Goal: Task Accomplishment & Management: Manage account settings

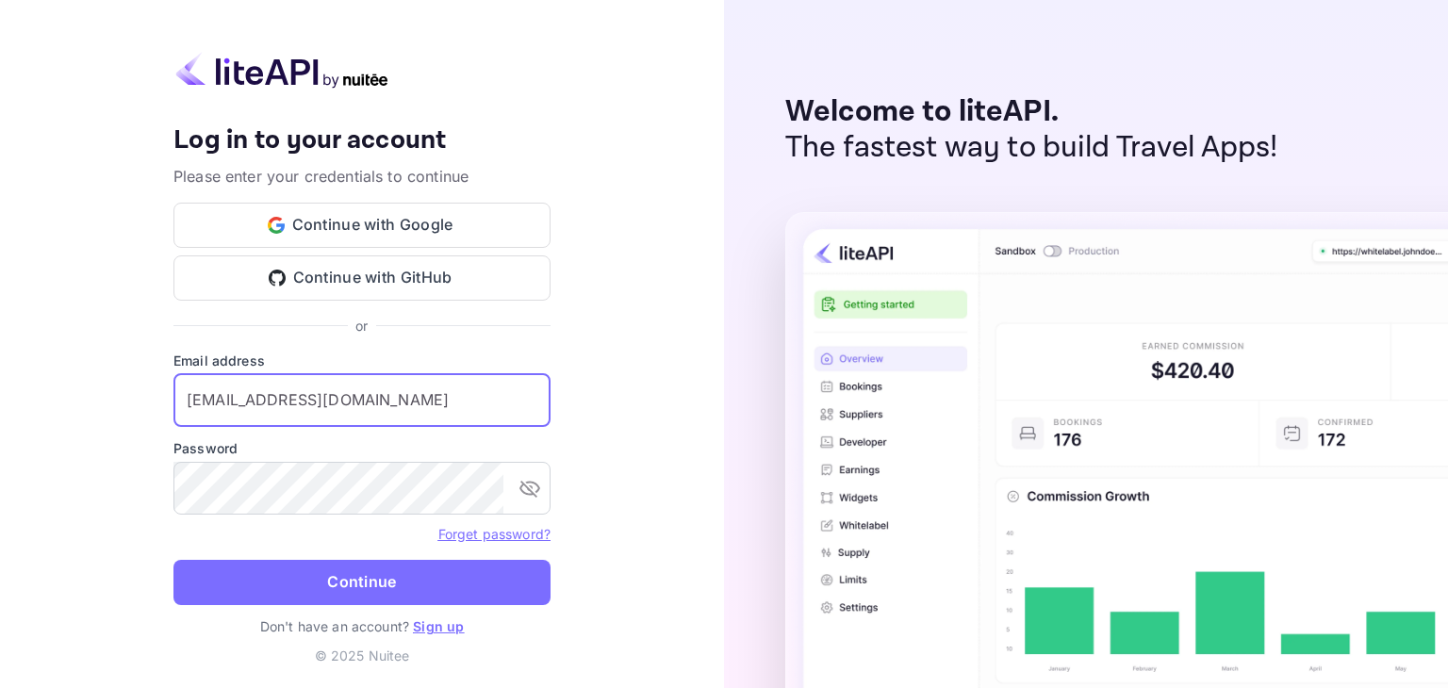
type input "[EMAIL_ADDRESS][DOMAIN_NAME]"
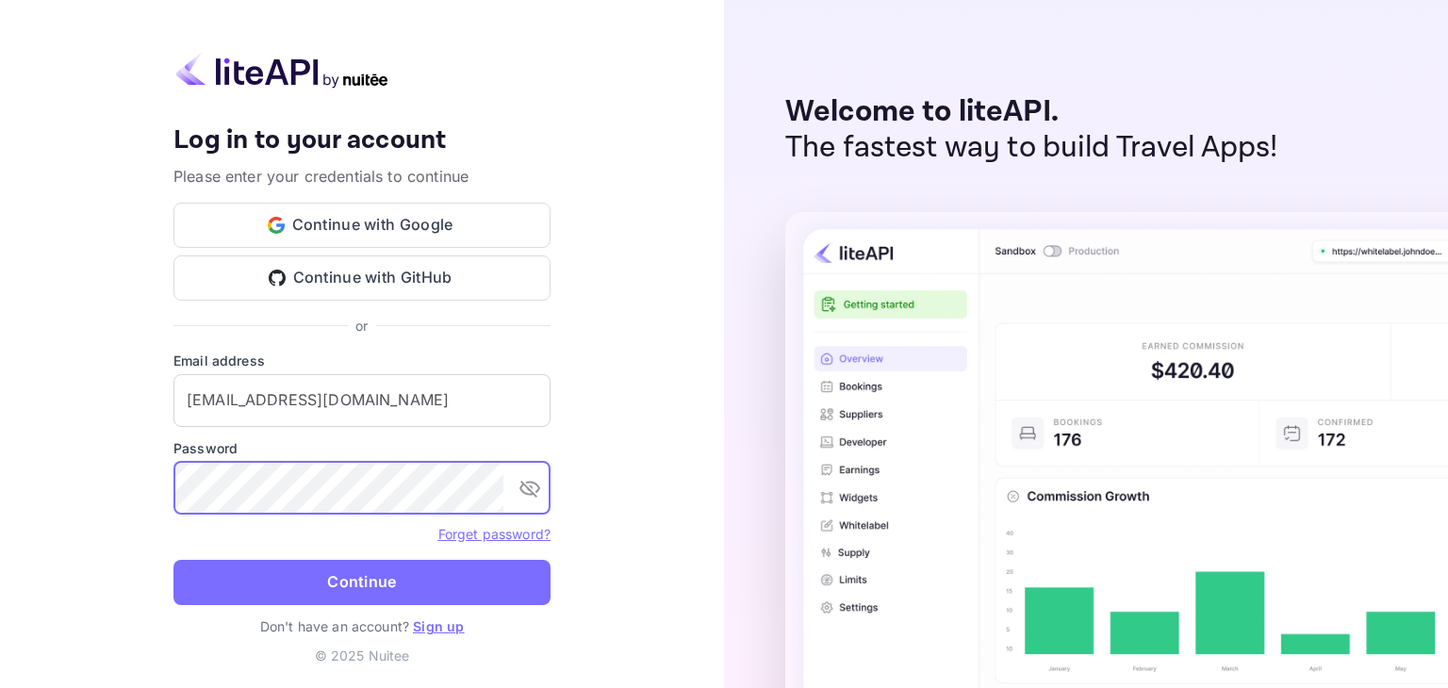
click at [173, 560] on button "Continue" at bounding box center [361, 582] width 377 height 45
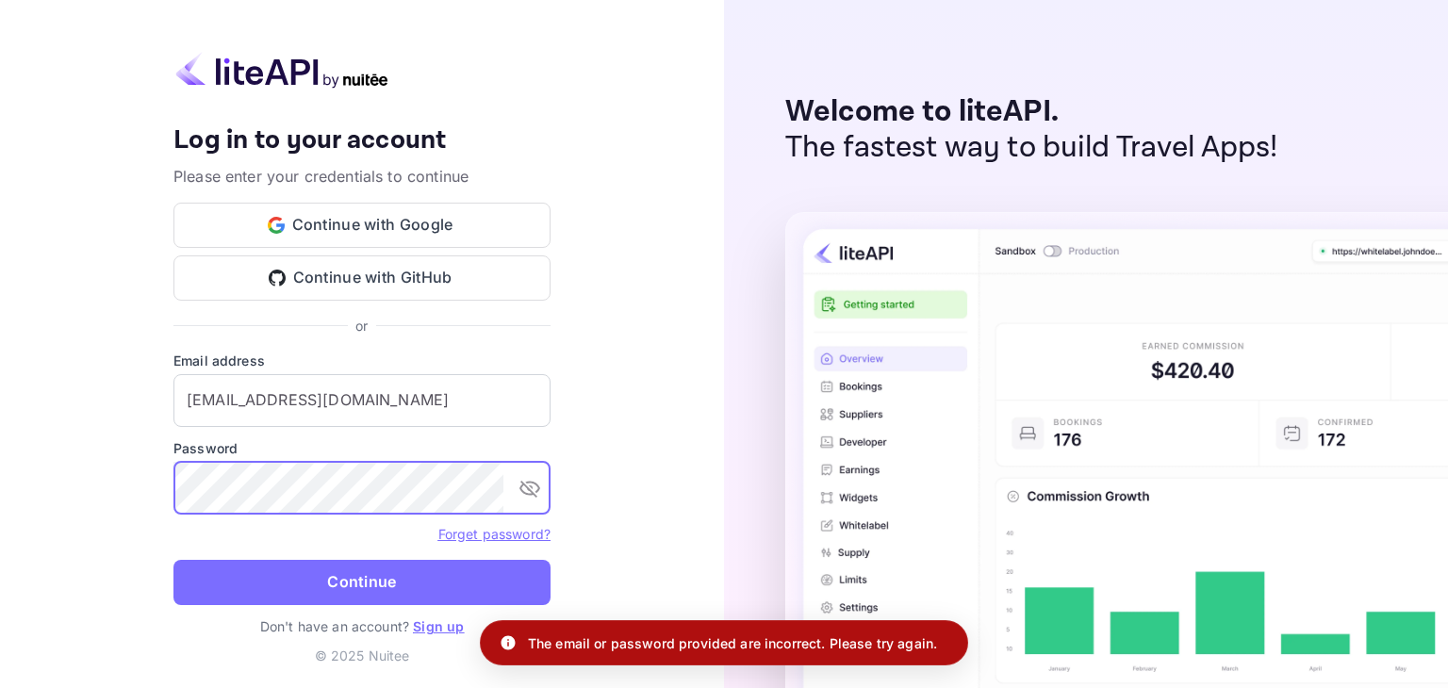
click at [535, 492] on icon "toggle password visibility" at bounding box center [529, 488] width 23 height 23
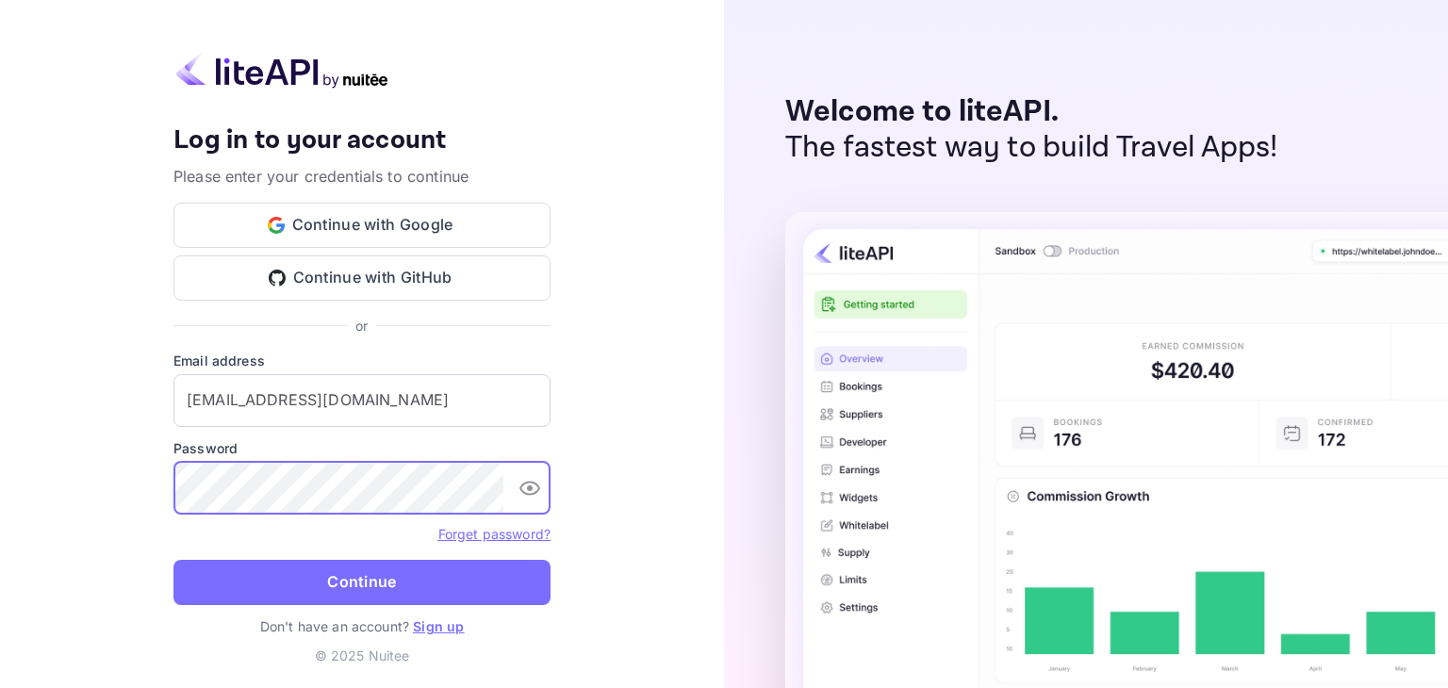
click at [173, 560] on button "Continue" at bounding box center [361, 582] width 377 height 45
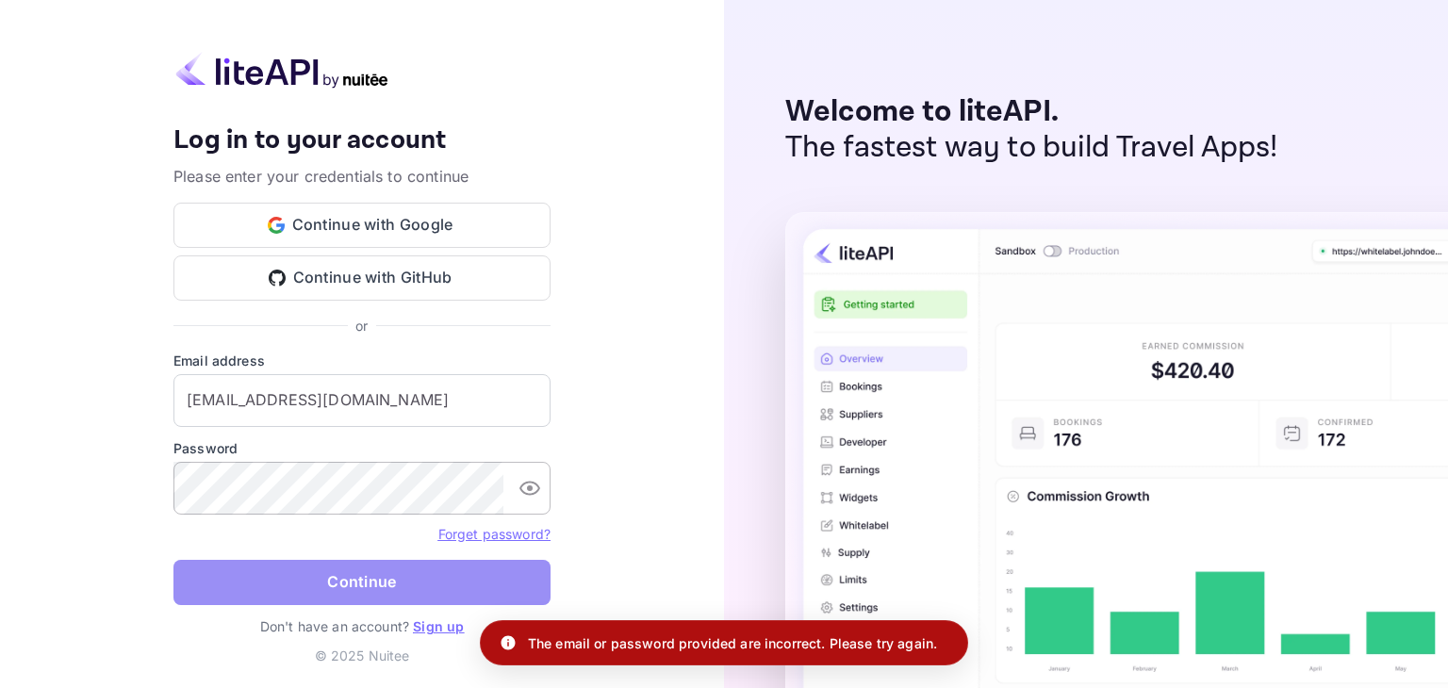
click at [384, 578] on button "Continue" at bounding box center [361, 582] width 377 height 45
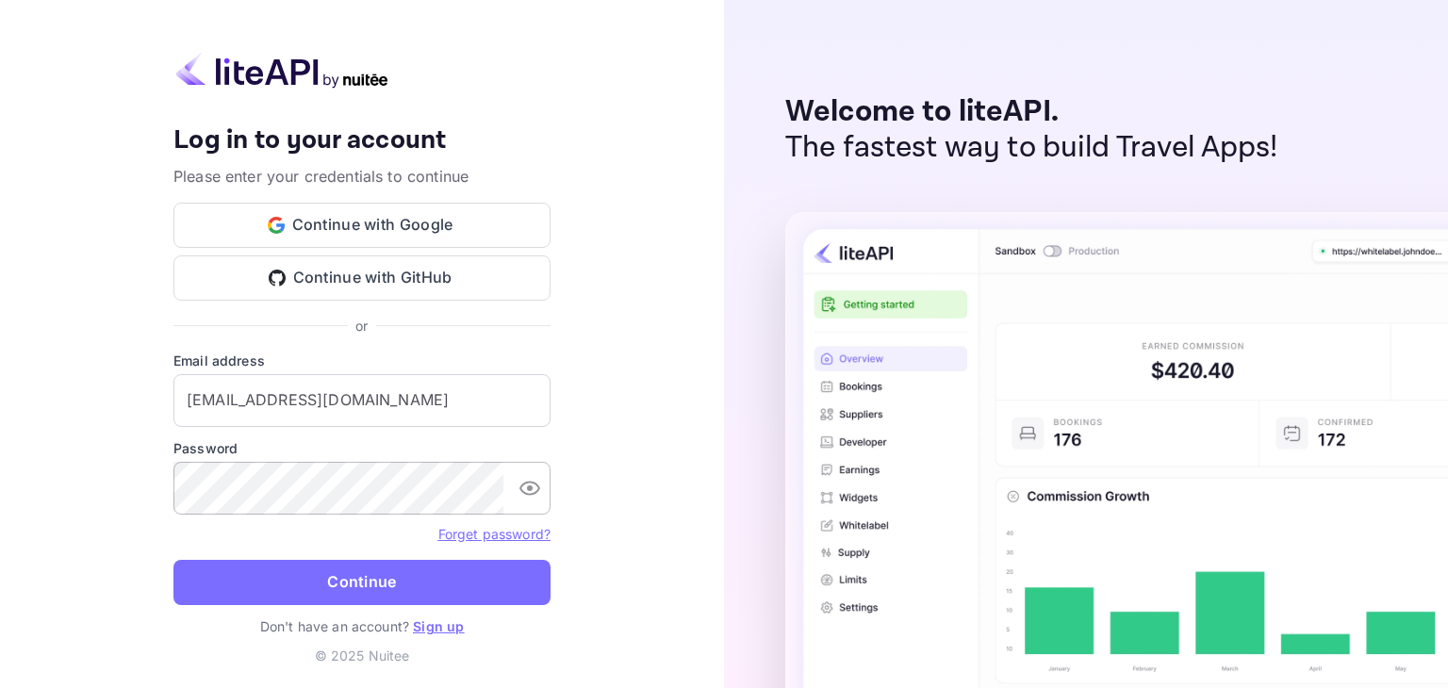
click at [539, 500] on button "toggle password visibility" at bounding box center [530, 488] width 38 height 38
click at [532, 499] on icon "toggle password visibility" at bounding box center [529, 488] width 23 height 23
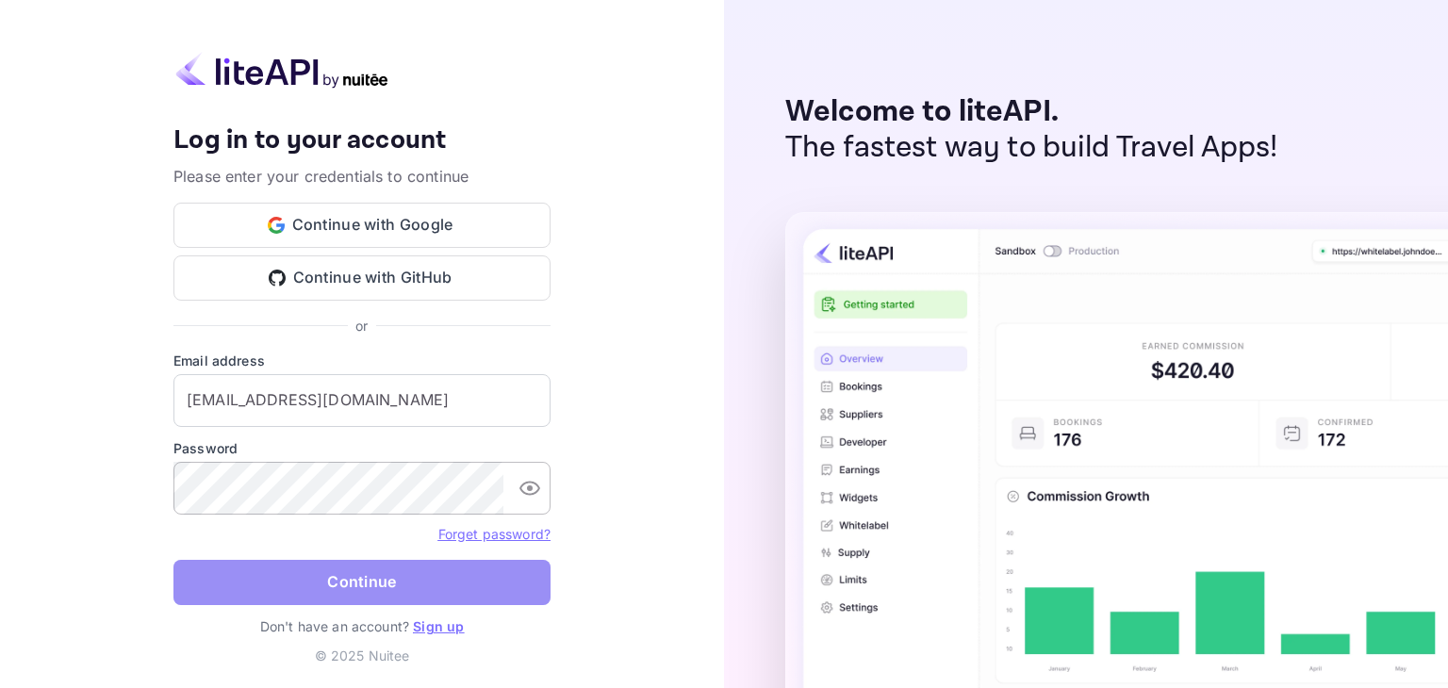
click at [463, 574] on button "Continue" at bounding box center [361, 582] width 377 height 45
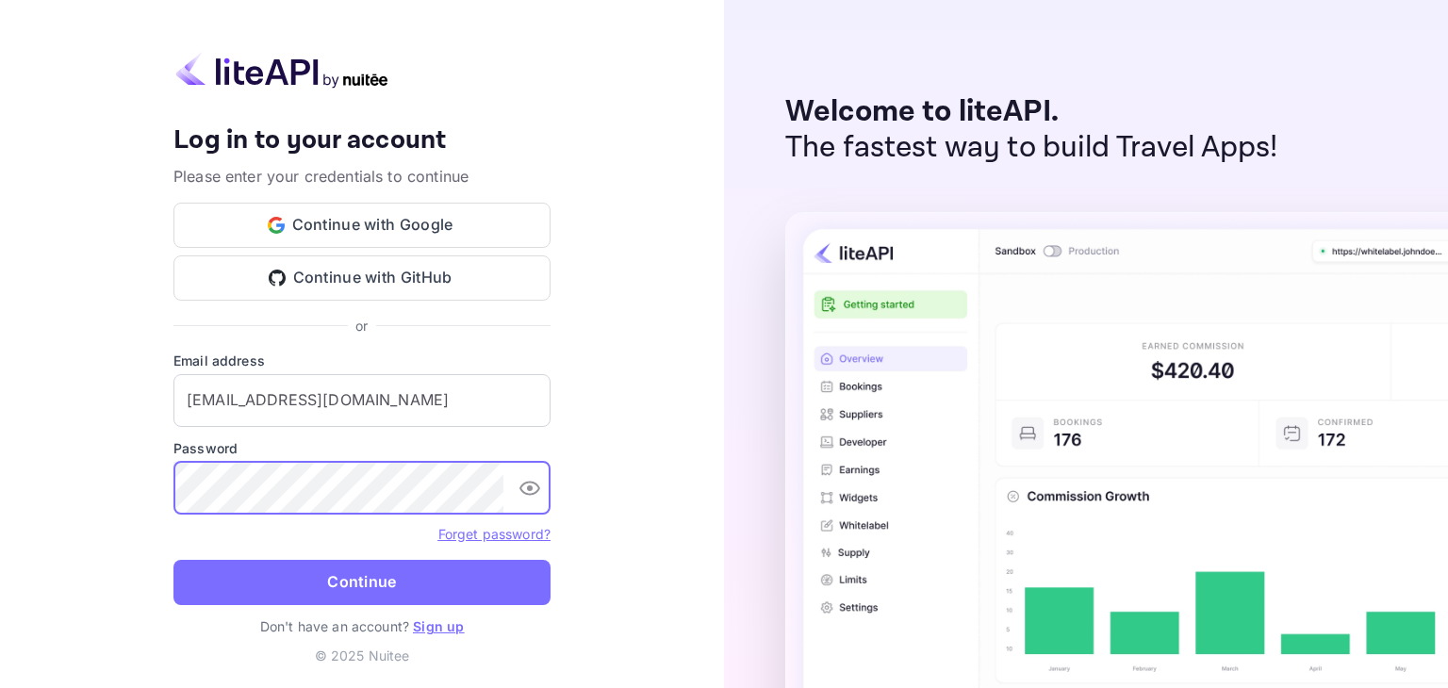
click at [348, 580] on button "Continue" at bounding box center [361, 582] width 377 height 45
click at [428, 390] on input "[EMAIL_ADDRESS][DOMAIN_NAME]" at bounding box center [361, 400] width 377 height 53
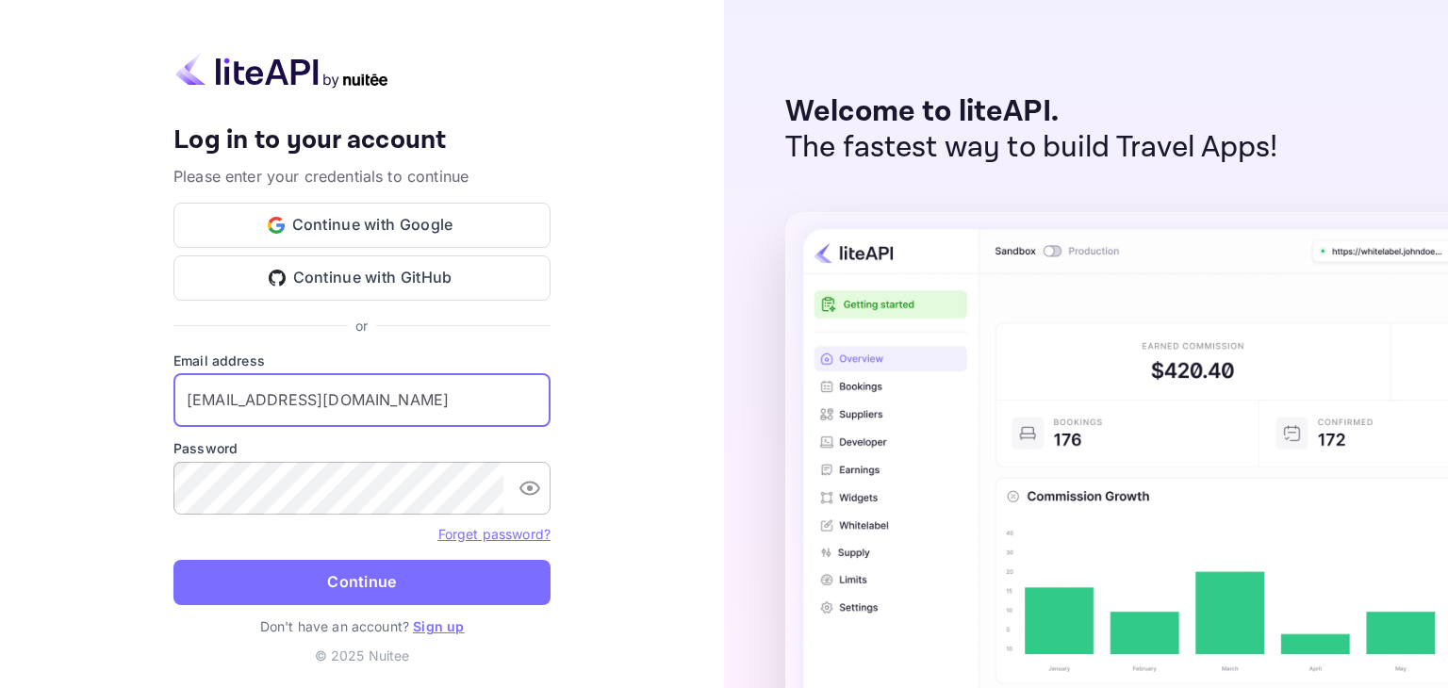
click at [428, 390] on input "[EMAIL_ADDRESS][DOMAIN_NAME]" at bounding box center [361, 400] width 377 height 53
click at [221, 416] on input "[EMAIL_ADDRESS][DOMAIN_NAME]" at bounding box center [361, 400] width 377 height 53
click at [392, 404] on input "[EMAIL_ADDRESS][DOMAIN_NAME]" at bounding box center [361, 400] width 377 height 53
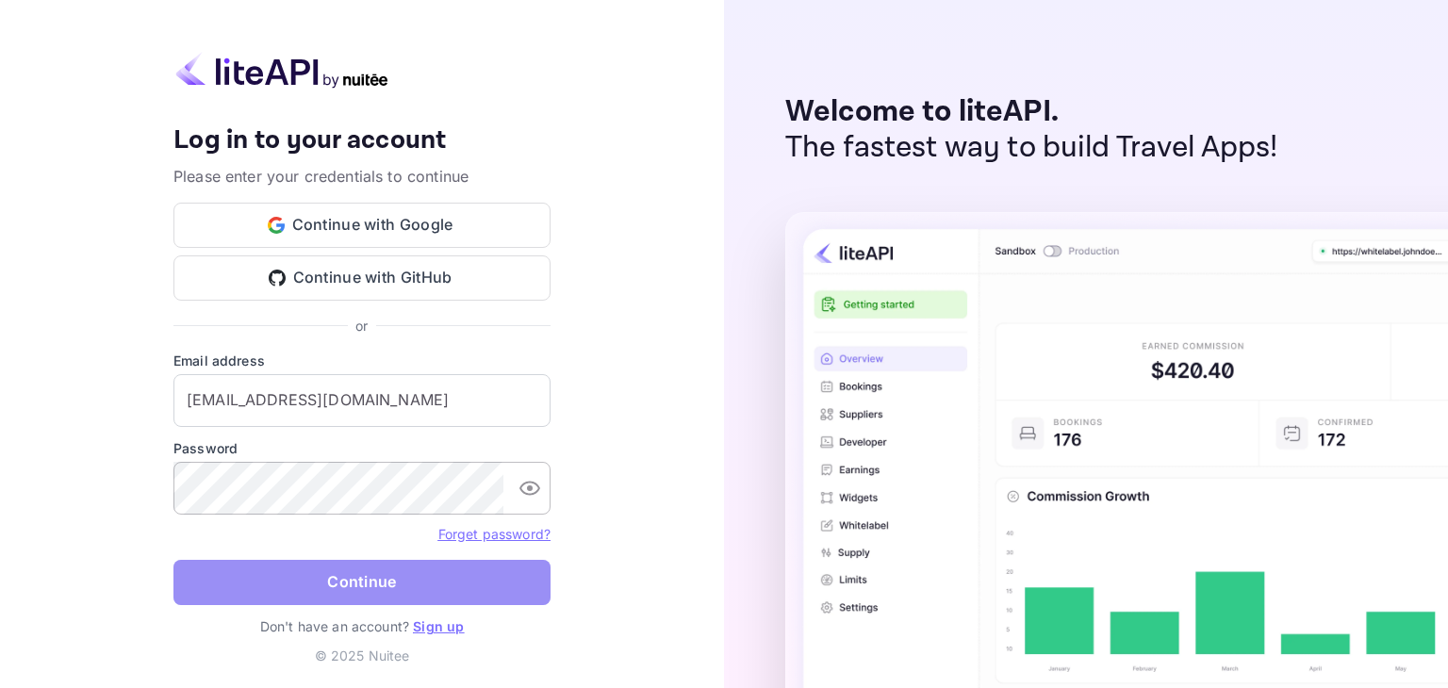
click at [399, 577] on button "Continue" at bounding box center [361, 582] width 377 height 45
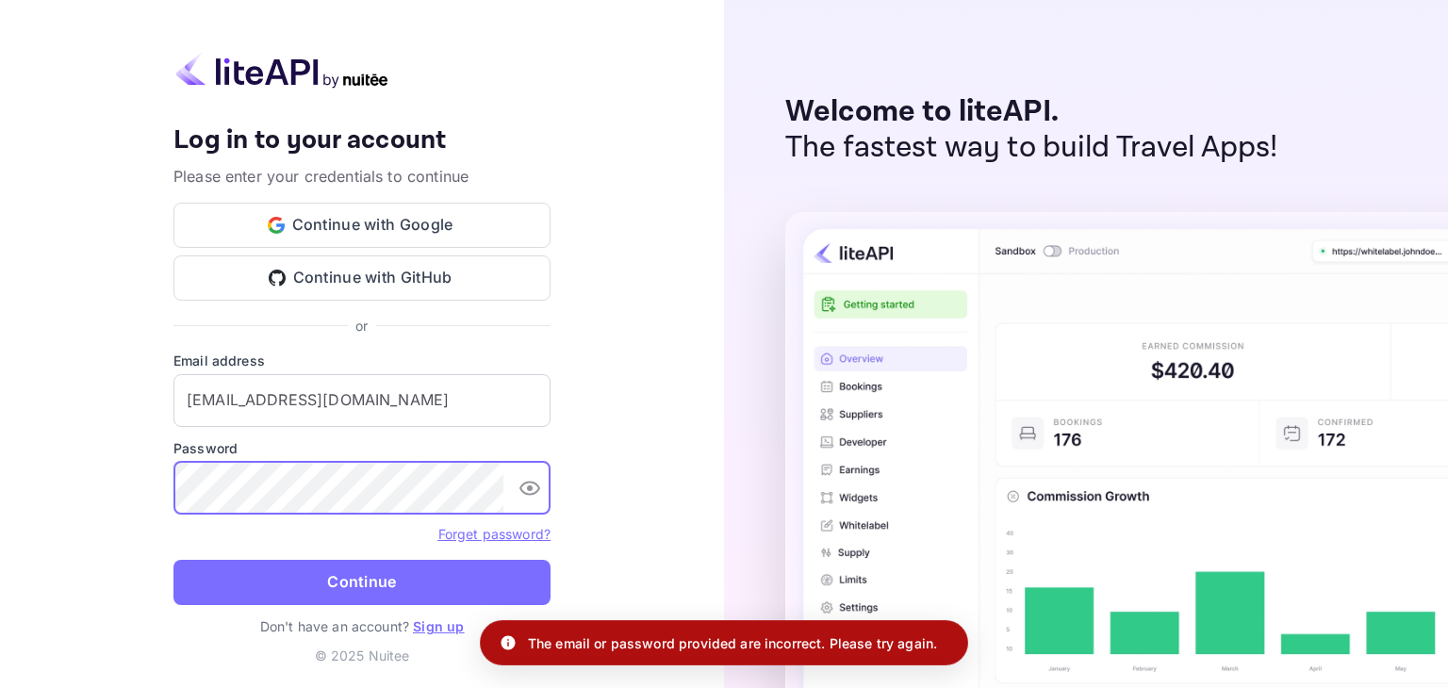
click at [173, 560] on button "Continue" at bounding box center [361, 582] width 377 height 45
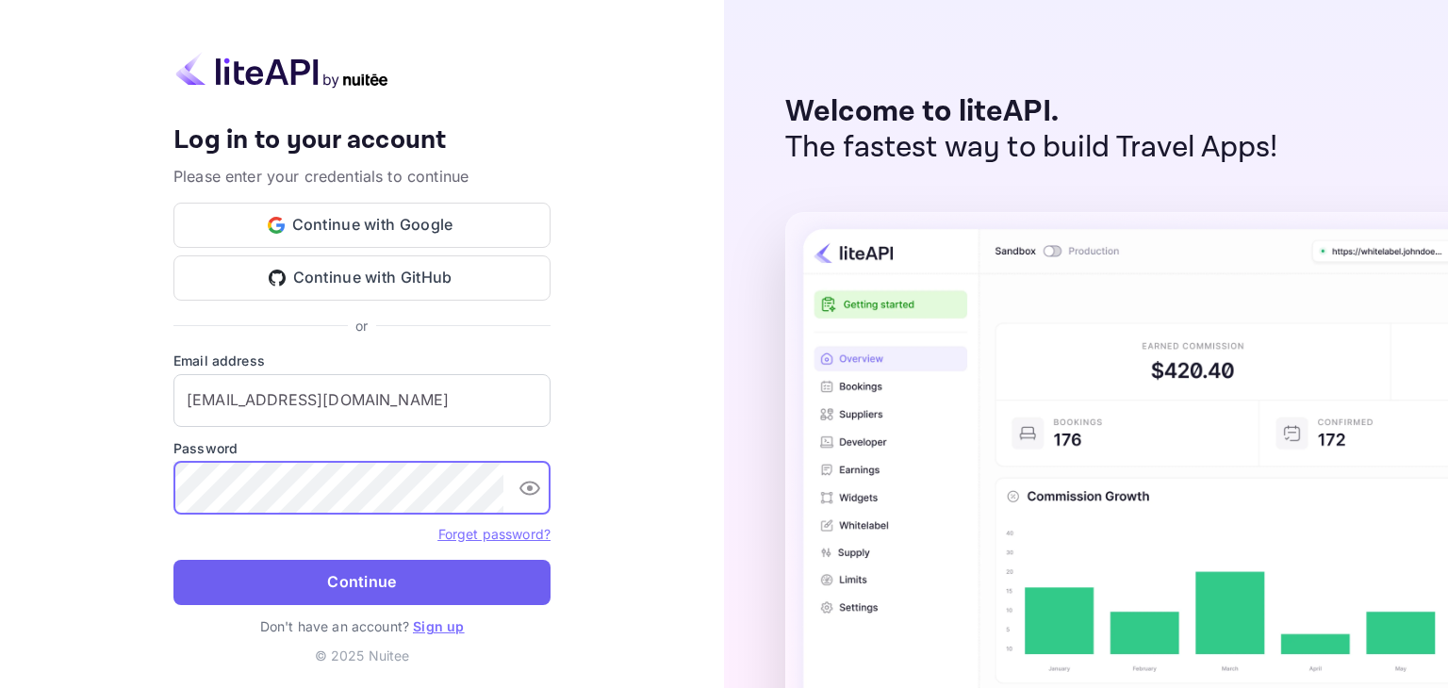
click at [431, 570] on button "Continue" at bounding box center [361, 582] width 377 height 45
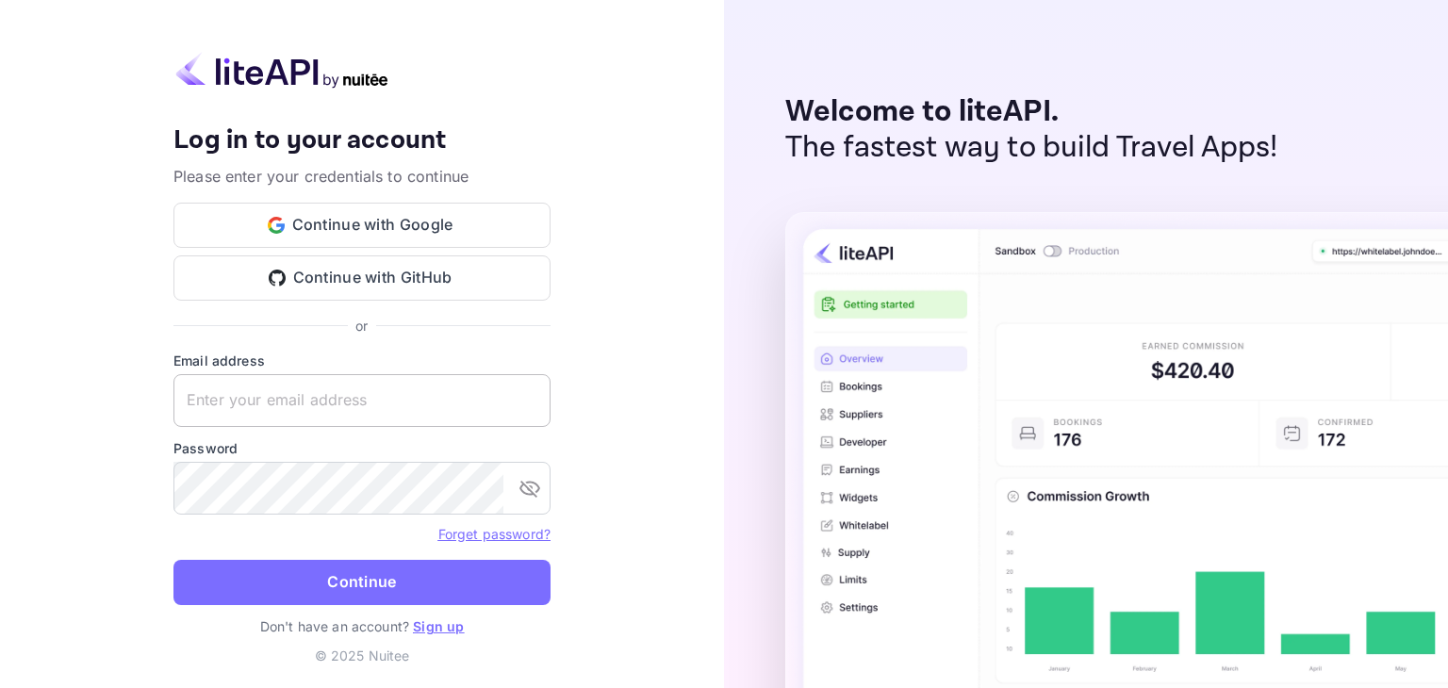
click at [343, 393] on input "text" at bounding box center [361, 400] width 377 height 53
click at [414, 219] on button "Continue with Google" at bounding box center [361, 225] width 377 height 45
click at [950, 19] on div "Welcome to liteAPI. The fastest way to build Travel Apps!" at bounding box center [1086, 344] width 724 height 688
click at [414, 402] on input "text" at bounding box center [361, 400] width 377 height 53
click at [416, 401] on input "text" at bounding box center [361, 400] width 377 height 53
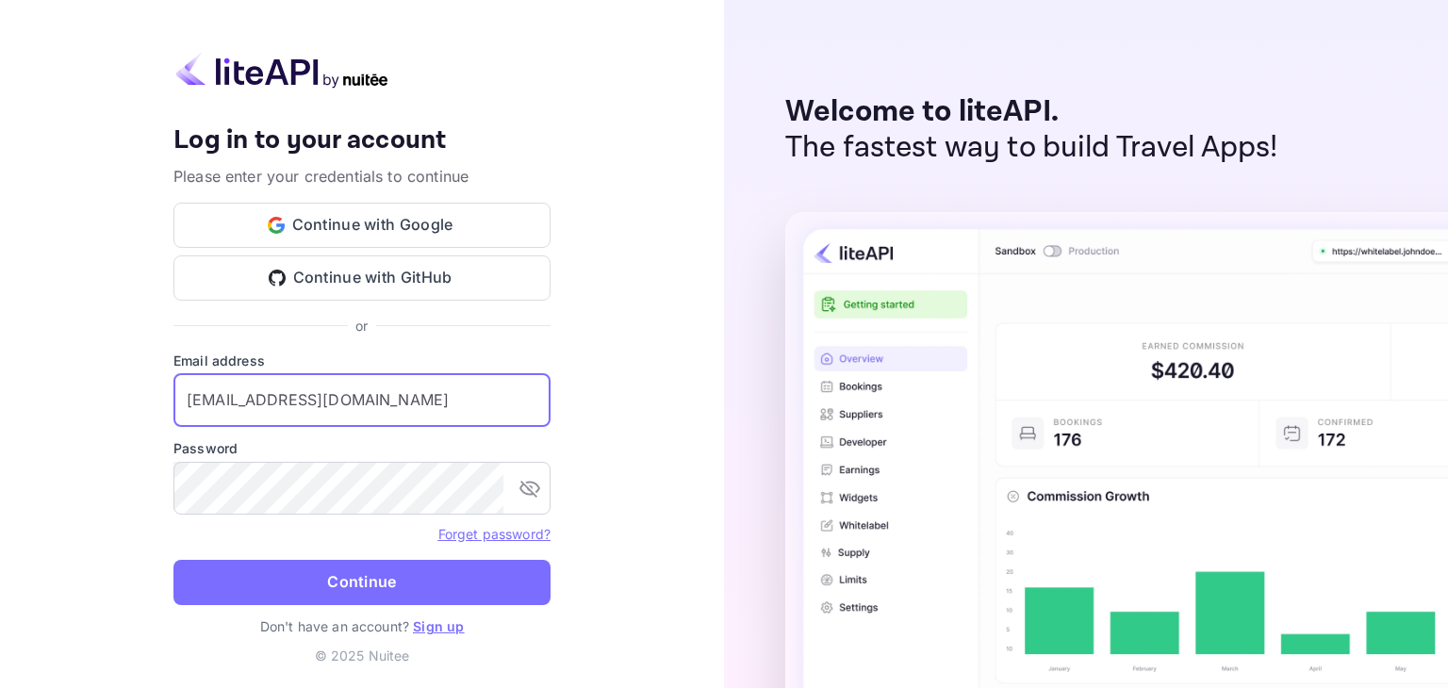
type input "[EMAIL_ADDRESS][DOMAIN_NAME]"
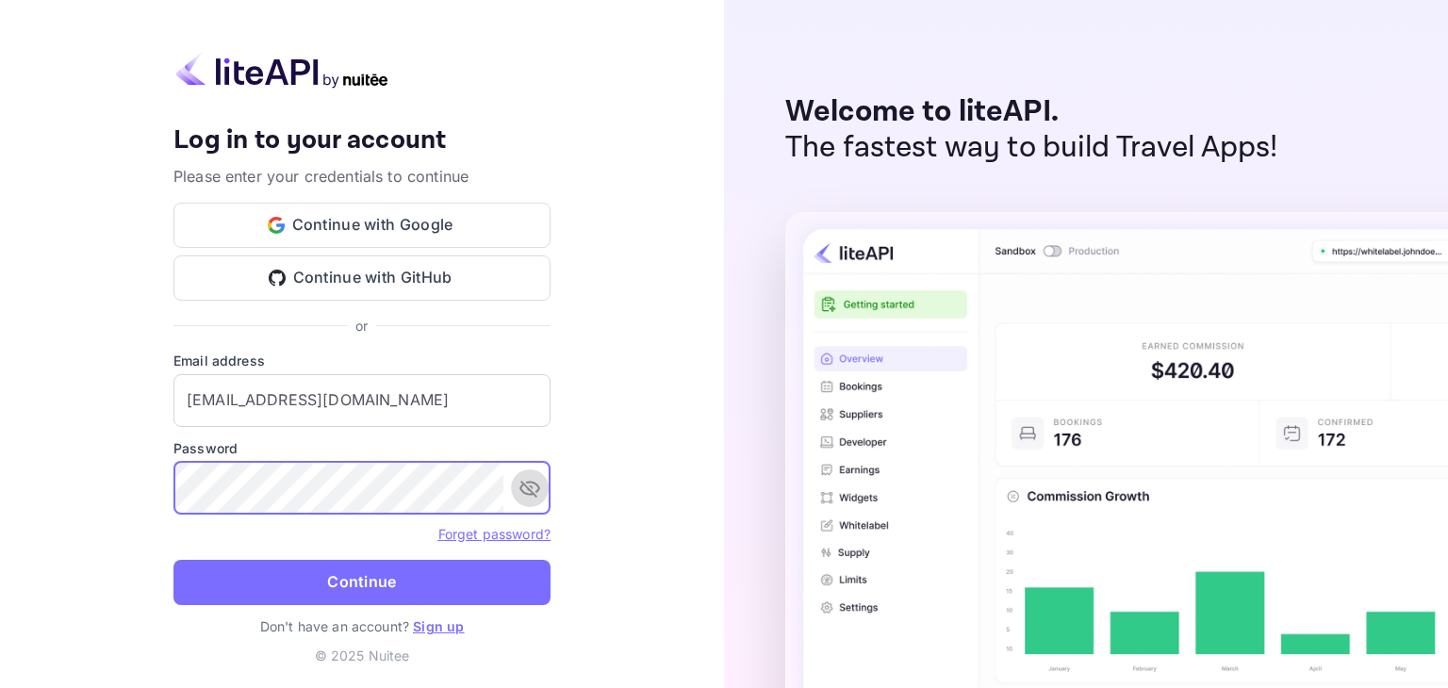
click at [543, 493] on button "toggle password visibility" at bounding box center [530, 488] width 38 height 38
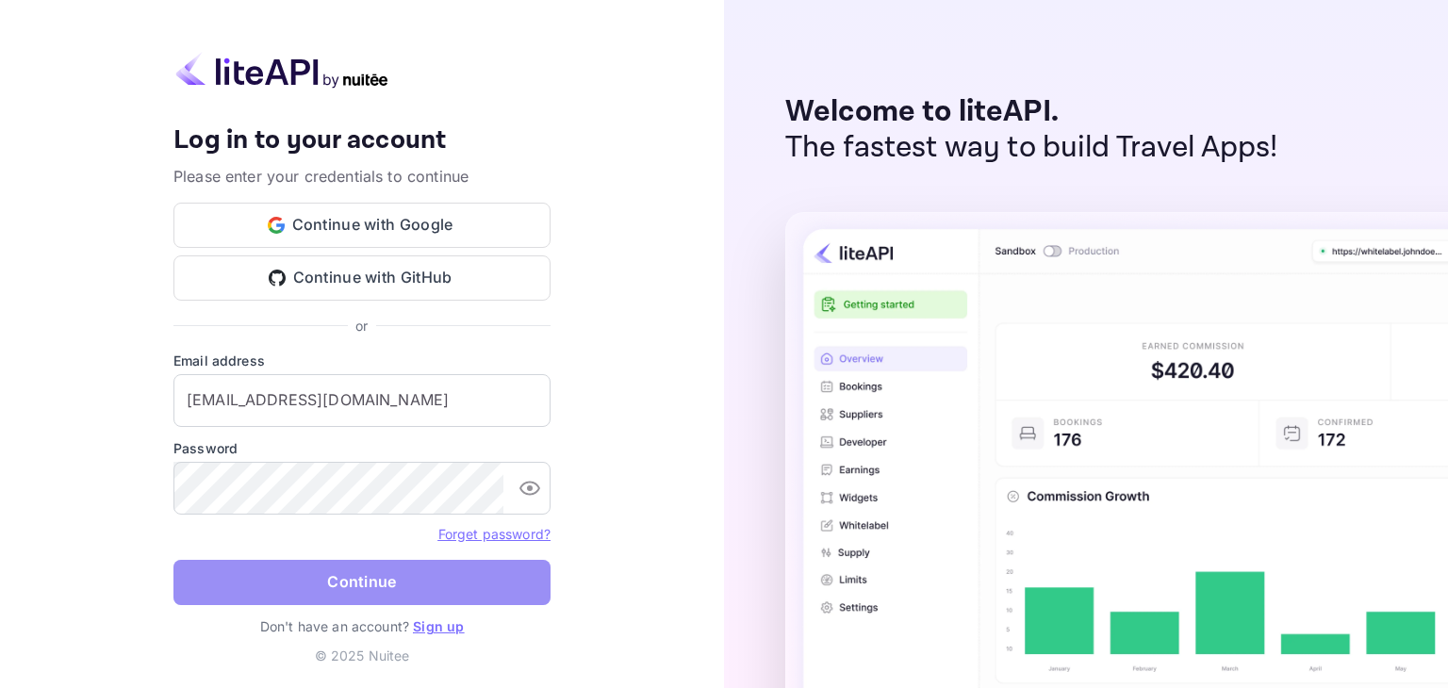
click at [443, 594] on button "Continue" at bounding box center [361, 582] width 377 height 45
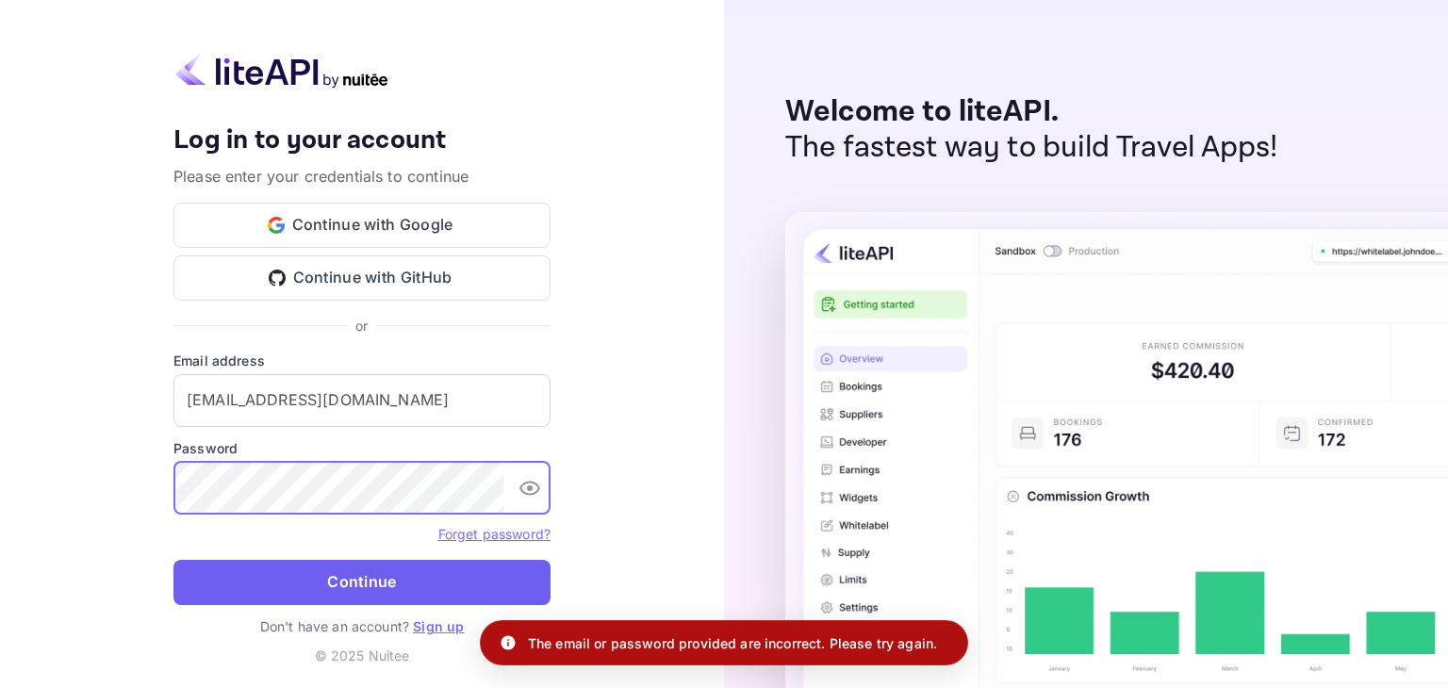
click at [377, 574] on button "Continue" at bounding box center [361, 582] width 377 height 45
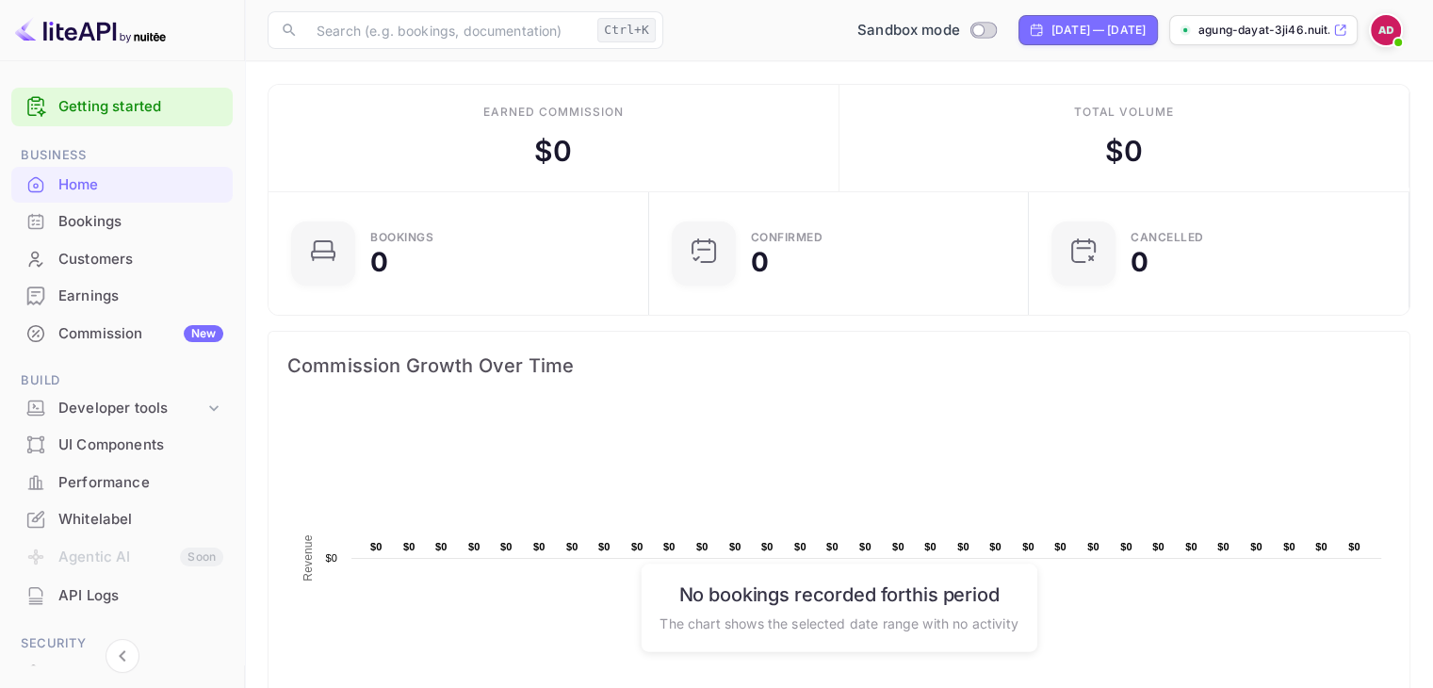
scroll to position [292, 354]
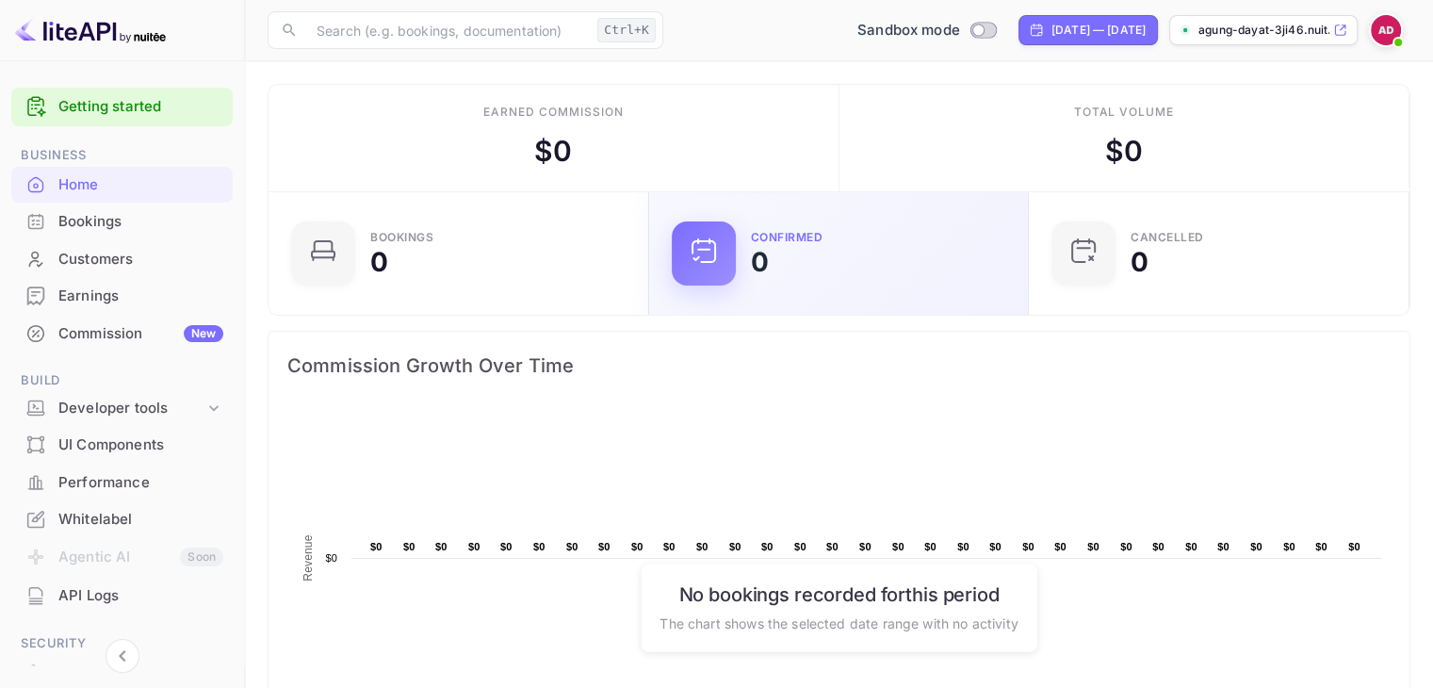
click at [782, 139] on div "Earned commission $ 0" at bounding box center [554, 138] width 571 height 106
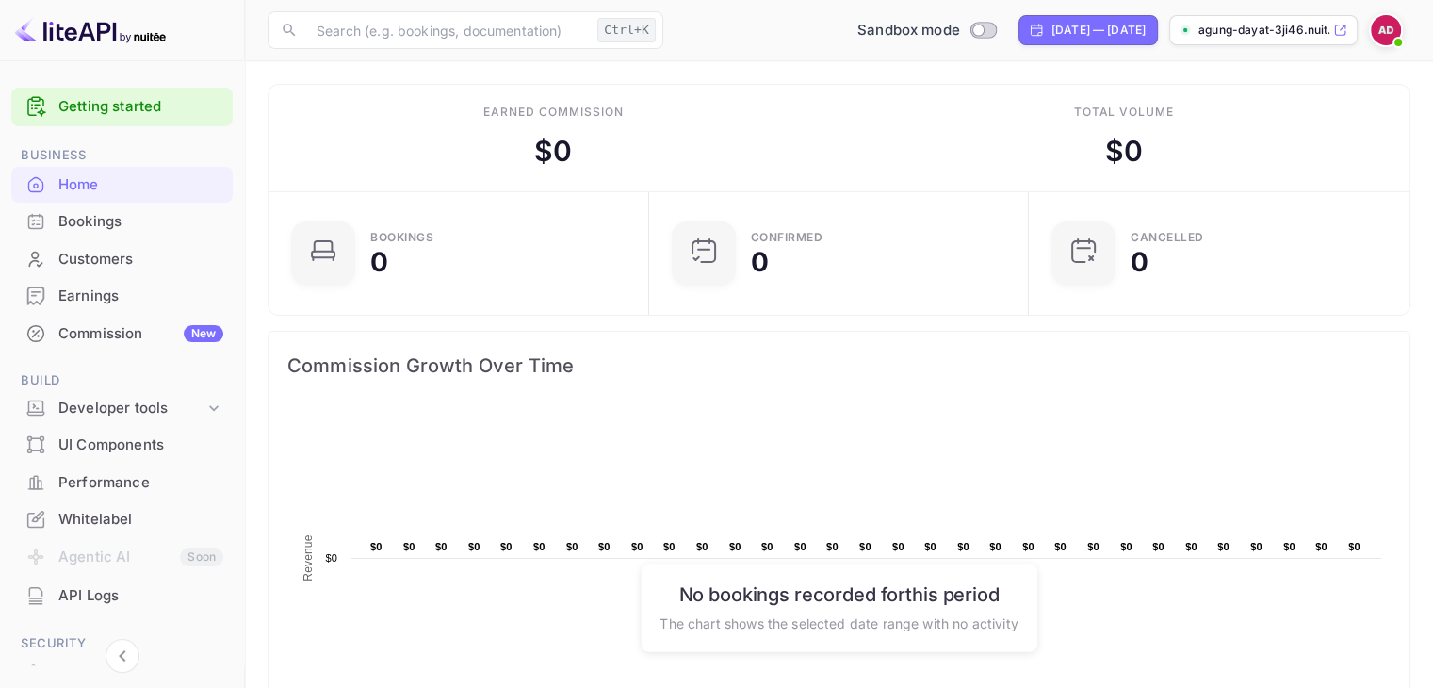
click at [76, 505] on div "Whitelabel" at bounding box center [121, 519] width 221 height 37
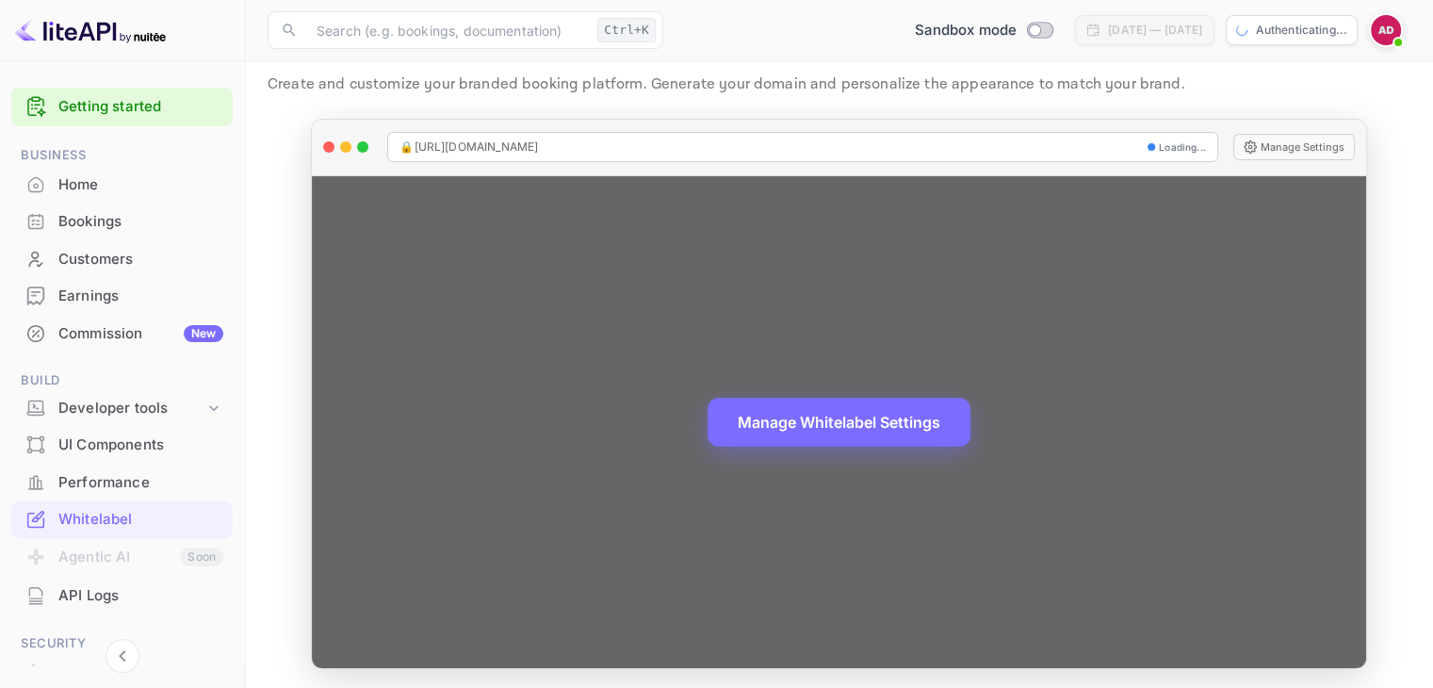
scroll to position [55, 0]
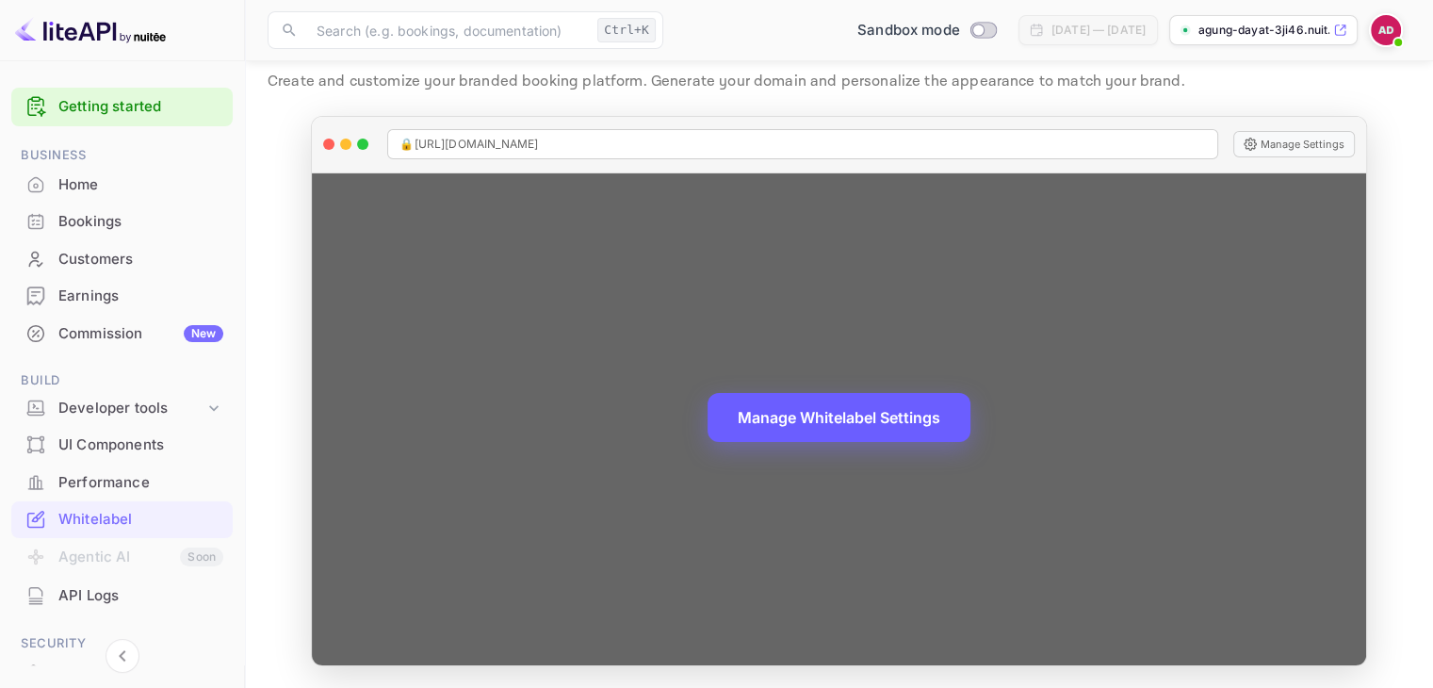
click at [878, 421] on button "Manage Whitelabel Settings" at bounding box center [839, 417] width 263 height 49
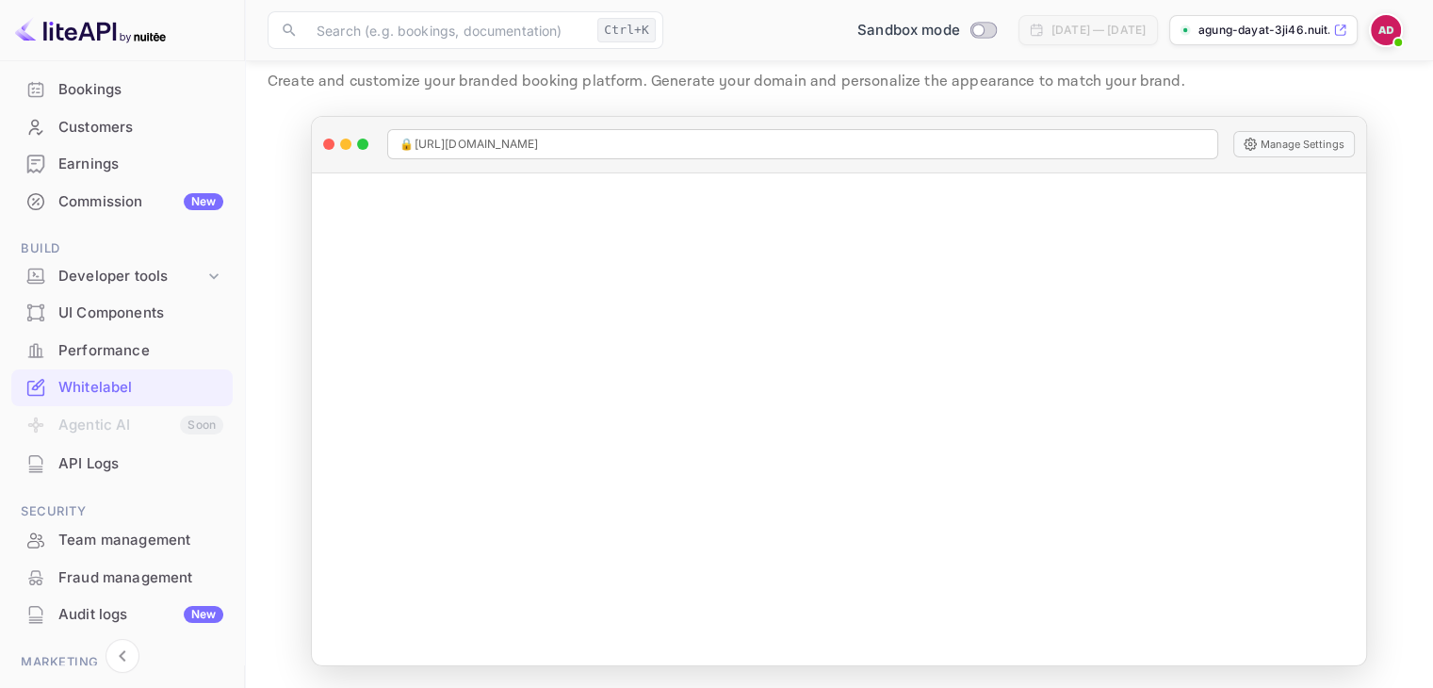
scroll to position [0, 0]
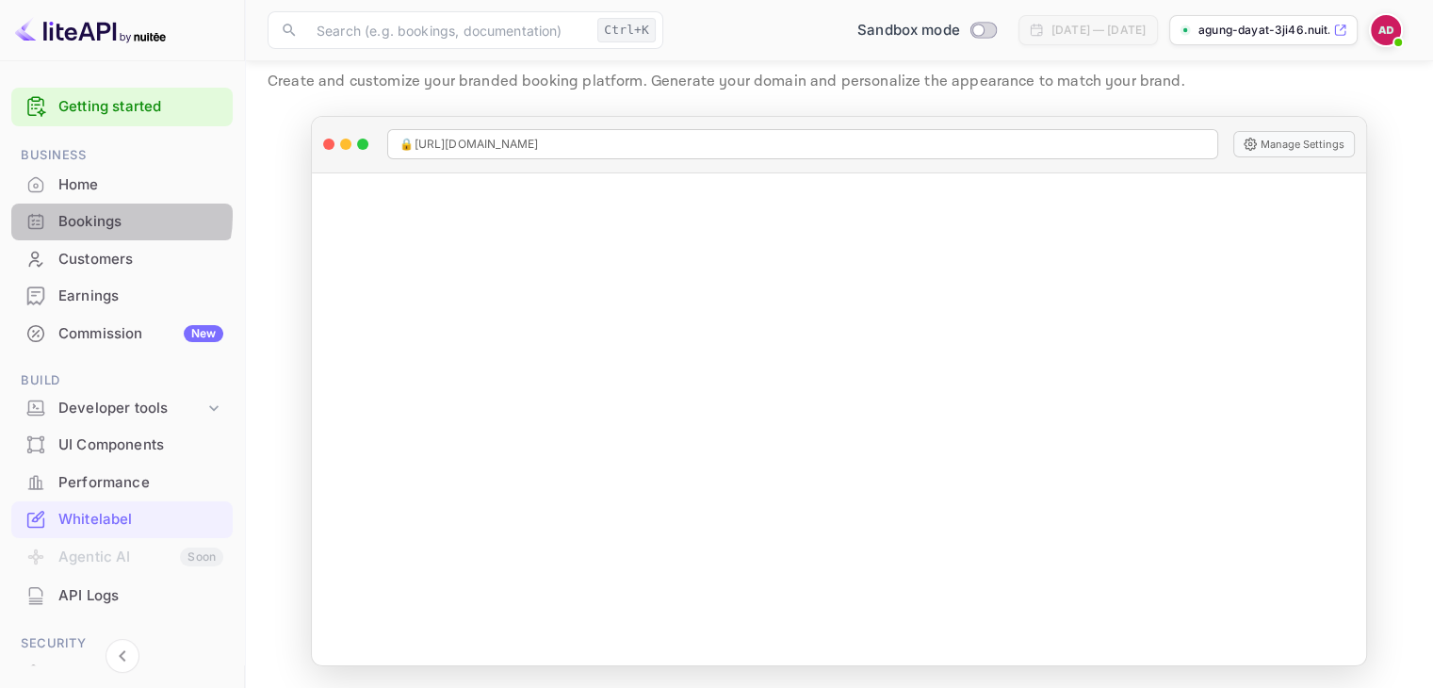
click at [105, 216] on div "Bookings" at bounding box center [140, 222] width 165 height 22
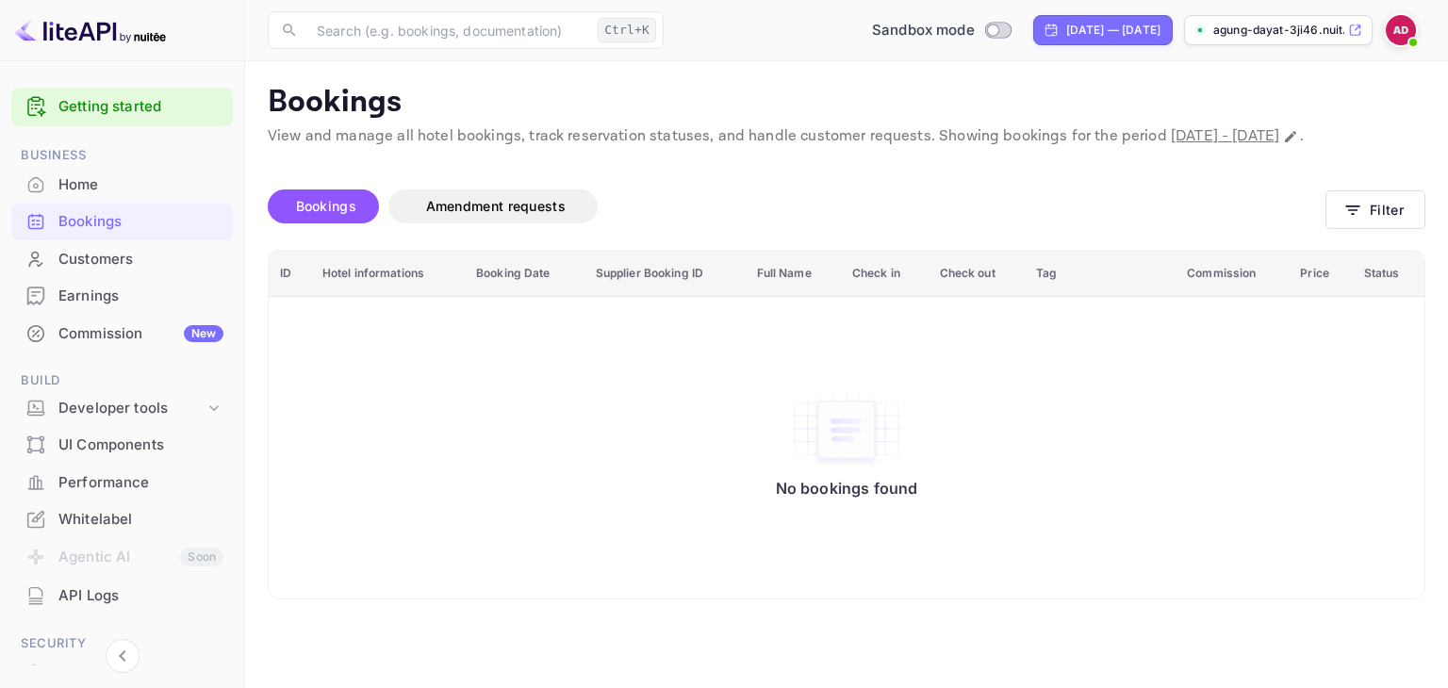
click at [98, 291] on div "Earnings" at bounding box center [140, 297] width 165 height 22
